Goal: Information Seeking & Learning: Learn about a topic

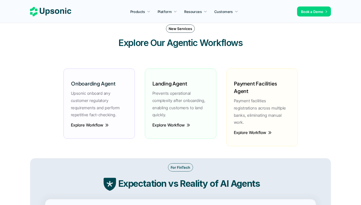
scroll to position [670, 0]
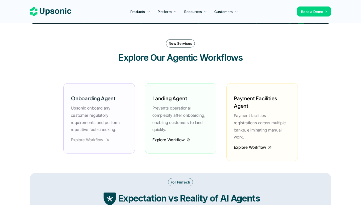
click at [95, 140] on p "Explore Workflow" at bounding box center [87, 140] width 33 height 1
click at [105, 98] on h6 "Onboarding Agent" at bounding box center [93, 99] width 45 height 8
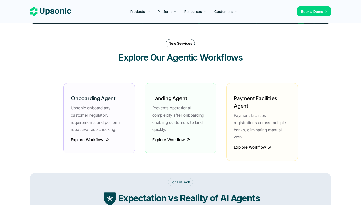
click at [105, 134] on div "Onboarding Agent Upsonic onboard any customer regulatory requirements and perfo…" at bounding box center [98, 112] width 61 height 49
click at [105, 138] on link "Explore Workflow" at bounding box center [90, 140] width 38 height 5
click at [105, 138] on link "Explore Workflow" at bounding box center [90, 140] width 39 height 5
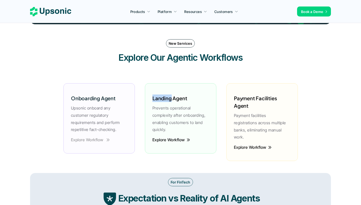
click at [105, 138] on link "Explore Workflow" at bounding box center [90, 140] width 39 height 5
click at [105, 138] on link "Explore Workflow" at bounding box center [89, 140] width 39 height 5
click at [105, 138] on link "Explore Workflow" at bounding box center [90, 140] width 39 height 5
click at [169, 140] on p "Explore Workflow" at bounding box center [168, 140] width 33 height 1
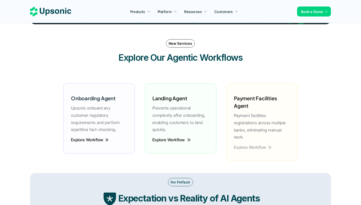
click at [242, 147] on p "Explore Workflow" at bounding box center [250, 147] width 33 height 1
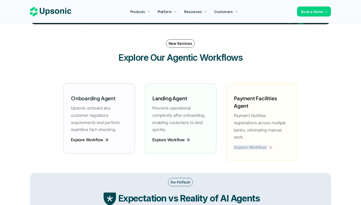
click at [242, 147] on p "Explore Workflow" at bounding box center [250, 147] width 33 height 1
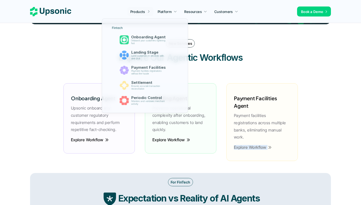
click at [143, 15] on div at bounding box center [145, 60] width 87 height 107
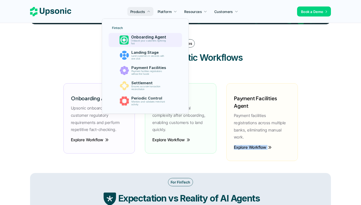
click at [141, 36] on p "Onboarding Agent" at bounding box center [150, 37] width 38 height 5
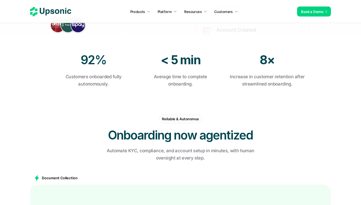
scroll to position [165, 0]
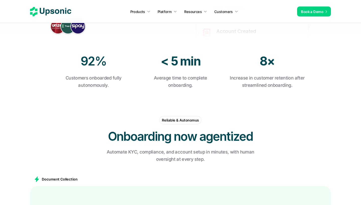
drag, startPoint x: 78, startPoint y: 60, endPoint x: 112, endPoint y: 86, distance: 43.5
click at [112, 87] on div "92% Customers onboarded fully autonomously." at bounding box center [93, 71] width 77 height 36
click at [112, 86] on p "Customers onboarded fully autonomously." at bounding box center [93, 82] width 77 height 15
drag, startPoint x: 162, startPoint y: 61, endPoint x: 200, endPoint y: 88, distance: 46.5
click at [200, 88] on div "< 5 min Average time to complete onboarding." at bounding box center [180, 71] width 77 height 36
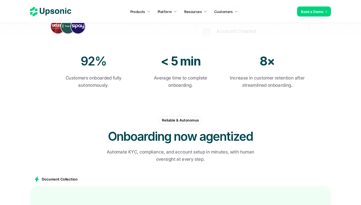
click at [200, 88] on p "Average time to complete onboarding." at bounding box center [180, 82] width 77 height 15
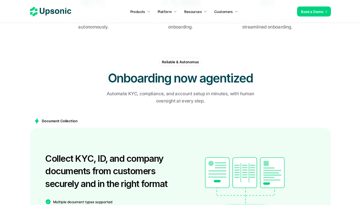
scroll to position [225, 0]
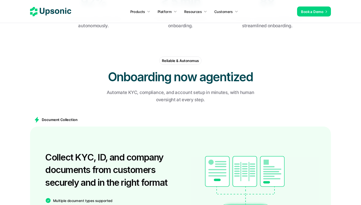
drag, startPoint x: 201, startPoint y: 77, endPoint x: 254, endPoint y: 76, distance: 53.1
click at [254, 76] on h2 "Onboarding now agentized" at bounding box center [180, 77] width 150 height 17
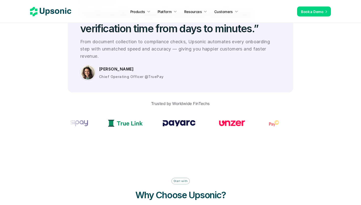
scroll to position [1438, 0]
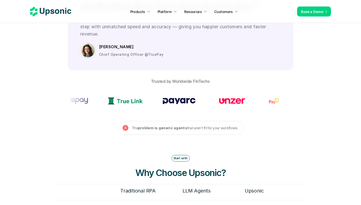
drag, startPoint x: 152, startPoint y: 68, endPoint x: 234, endPoint y: 95, distance: 86.3
click at [234, 95] on div "Trusted by Worldwide FinTechs" at bounding box center [180, 95] width 225 height 51
click at [234, 95] on section at bounding box center [180, 101] width 225 height 25
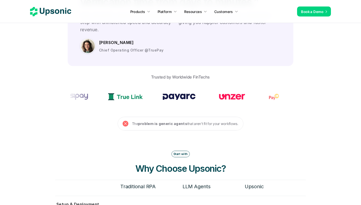
scroll to position [1444, 0]
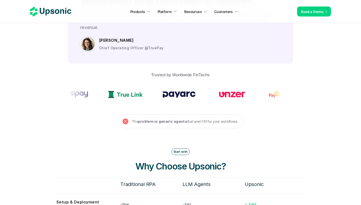
drag, startPoint x: 144, startPoint y: 108, endPoint x: 162, endPoint y: 110, distance: 18.1
click at [162, 120] on strong "problem is generic agents" at bounding box center [162, 122] width 49 height 4
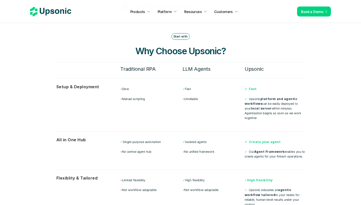
scroll to position [1560, 0]
click at [317, 68] on section "Start with Why Choose Upsonic? Traditional RPA LLM Agents Upsonic Setup & Deplo…" at bounding box center [180, 144] width 301 height 263
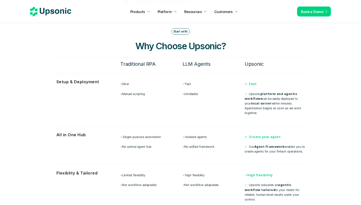
scroll to position [1565, 0]
